Goal: Information Seeking & Learning: Learn about a topic

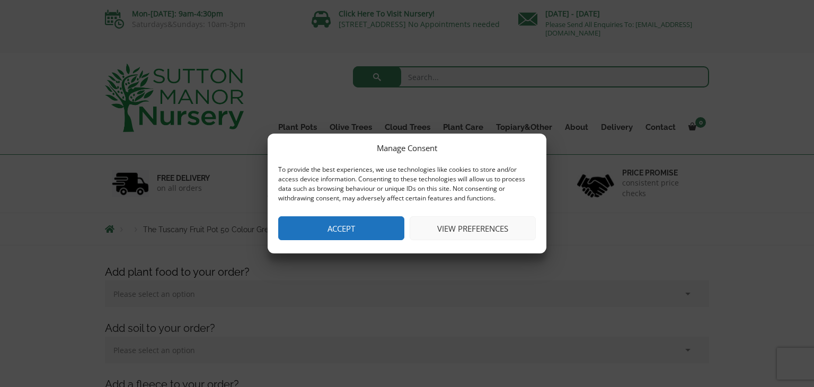
click at [457, 231] on button "View preferences" at bounding box center [473, 228] width 126 height 24
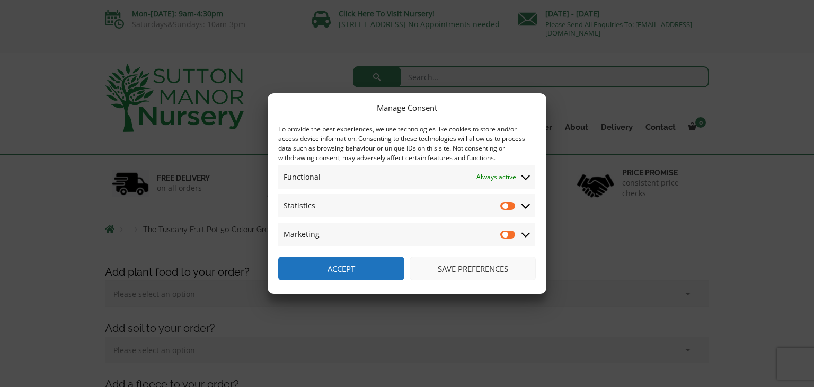
click at [363, 270] on button "Accept" at bounding box center [341, 268] width 126 height 24
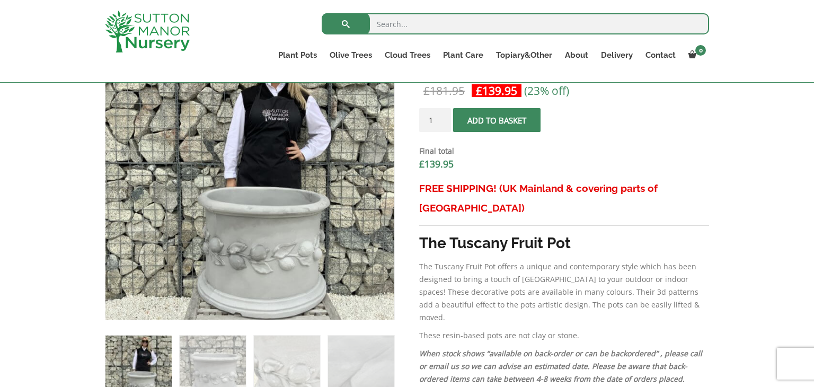
scroll to position [381, 0]
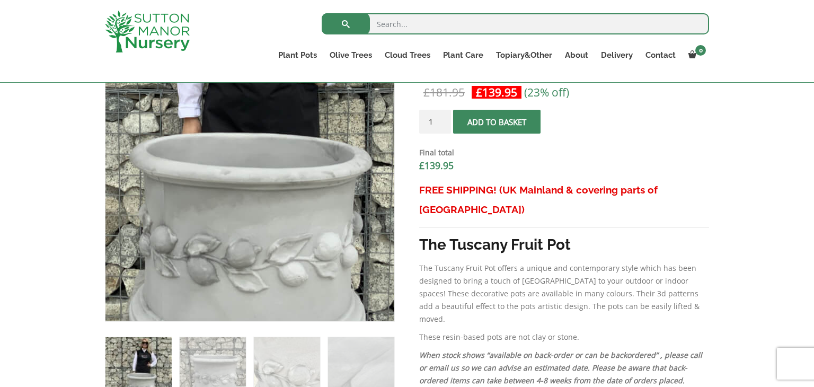
click at [279, 254] on img at bounding box center [226, 112] width 530 height 530
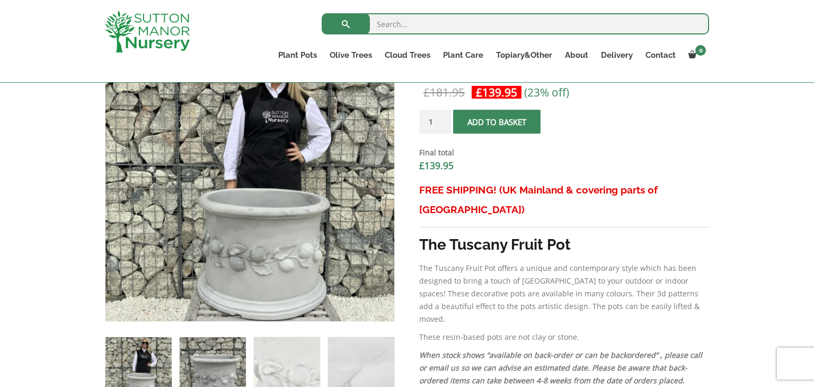
click at [208, 361] on img at bounding box center [213, 370] width 66 height 66
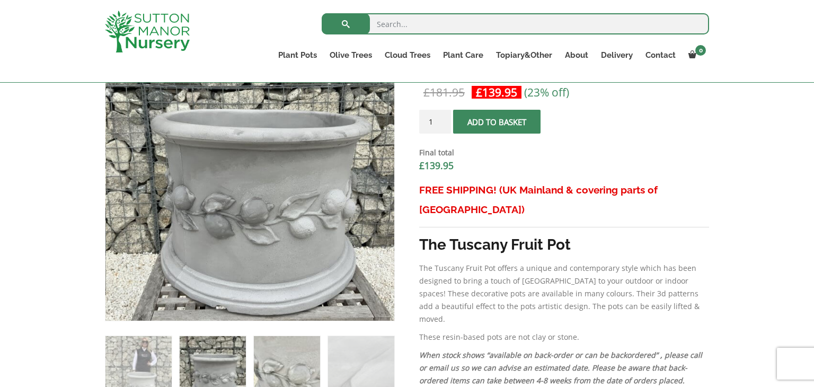
click at [289, 361] on img at bounding box center [287, 369] width 66 height 66
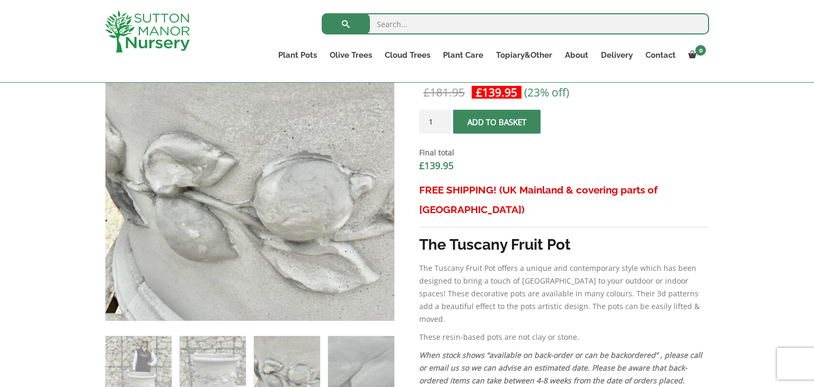
click at [352, 361] on img at bounding box center [361, 369] width 66 height 66
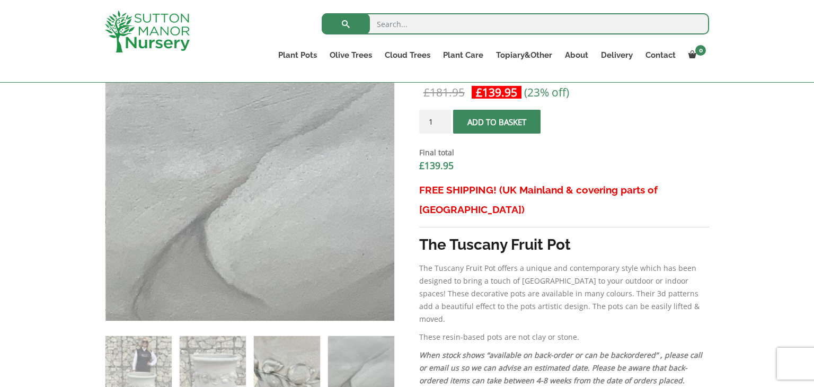
click at [301, 358] on img at bounding box center [287, 369] width 66 height 66
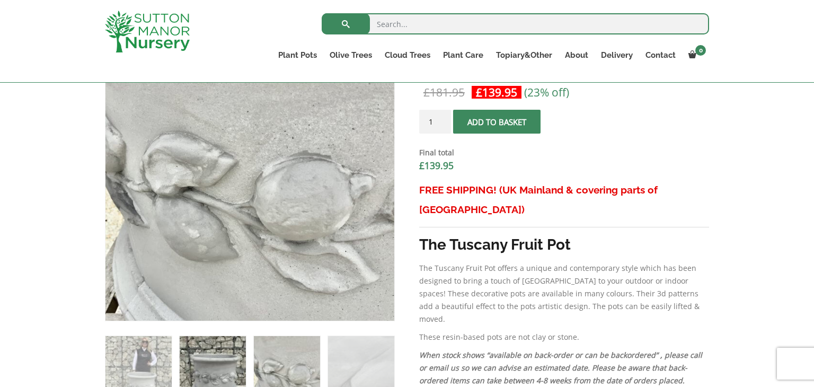
click at [216, 361] on img at bounding box center [213, 369] width 66 height 66
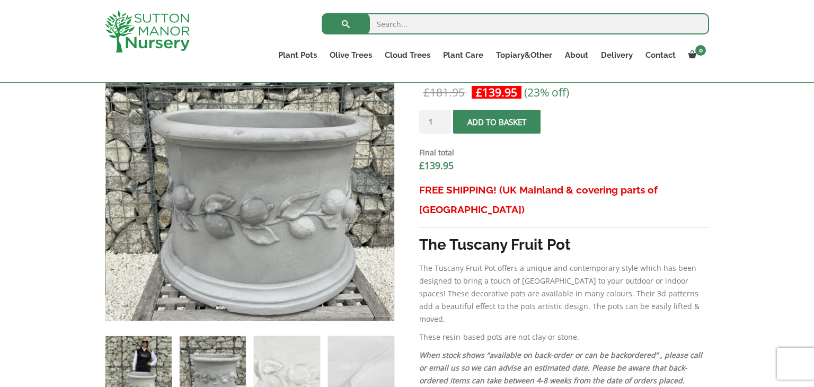
click at [155, 359] on img at bounding box center [138, 369] width 66 height 66
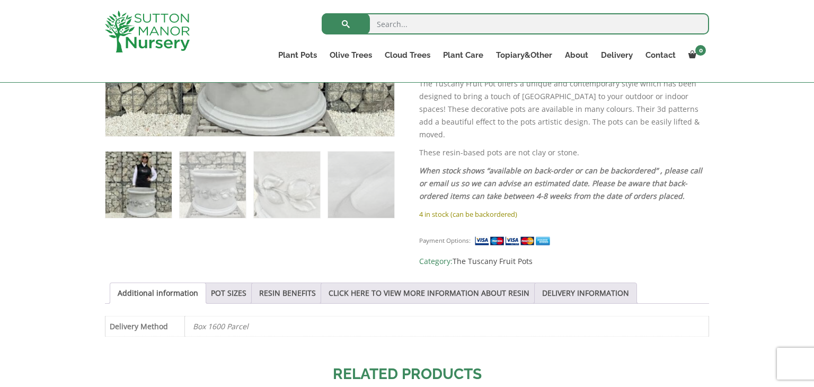
scroll to position [565, 0]
click at [225, 284] on link "POT SIZES" at bounding box center [228, 294] width 35 height 20
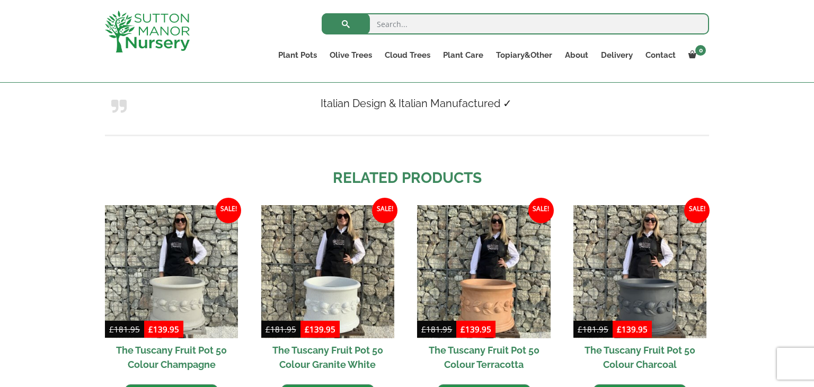
scroll to position [1081, 0]
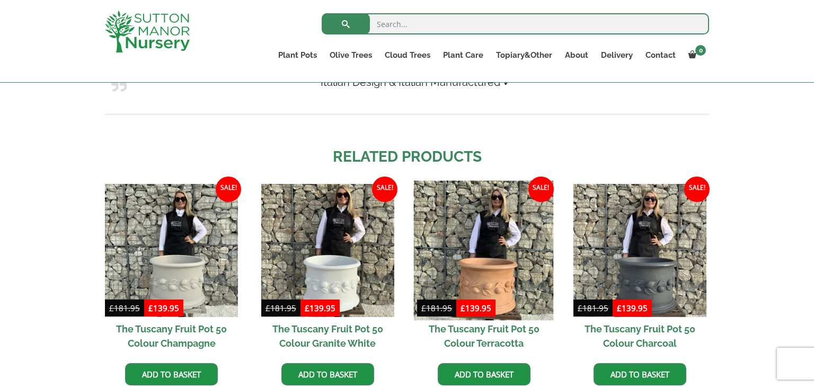
click at [494, 253] on img at bounding box center [484, 250] width 140 height 140
